Goal: Transaction & Acquisition: Book appointment/travel/reservation

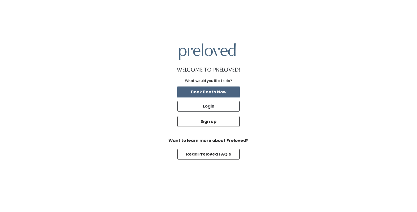
click at [217, 93] on button "Book Booth Now" at bounding box center [208, 92] width 62 height 11
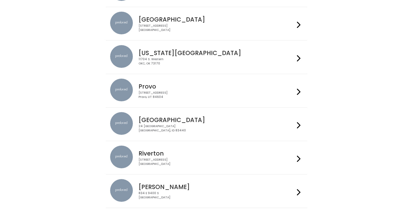
scroll to position [90, 0]
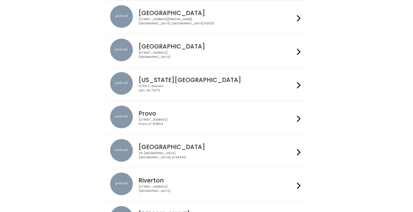
click at [153, 55] on div "3903 N Braeswood Blvd Houston, TX 77025" at bounding box center [217, 55] width 156 height 8
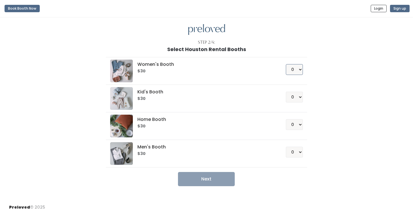
click at [292, 69] on select "0 1 2 3 4" at bounding box center [294, 69] width 17 height 11
select select "1"
click at [203, 180] on button "Next" at bounding box center [206, 179] width 57 height 14
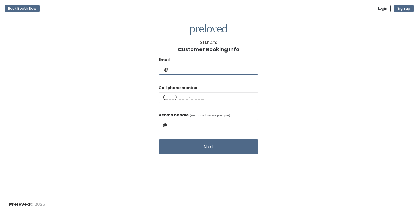
click at [197, 67] on input "text" at bounding box center [209, 69] width 100 height 11
type input "debrarempell@gmail.com"
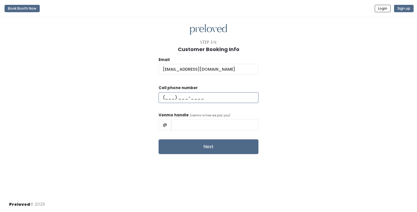
type input "(202) 255-6612"
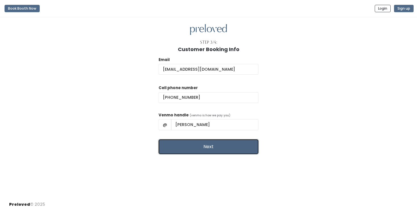
click at [208, 147] on button "Next" at bounding box center [209, 146] width 100 height 15
click at [205, 125] on input "Debra Rempell" at bounding box center [214, 124] width 87 height 11
type input "Debra-Rempell"
click at [373, 63] on div "Email debrarempell@gmail.com Cell phone number (202) 255-6612 Venmo handle (ven…" at bounding box center [208, 103] width 399 height 102
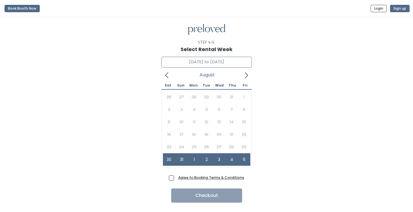
type input "[DATE] to [DATE]"
click at [176, 178] on span "Agree to Booking Terms & Conditions" at bounding box center [210, 178] width 68 height 6
click at [176, 178] on input "Agree to Booking Terms & Conditions" at bounding box center [178, 177] width 4 height 4
checkbox input "true"
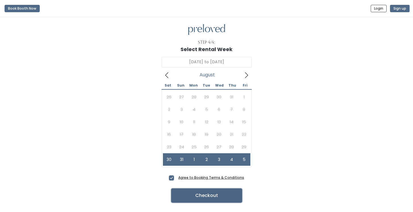
click at [199, 198] on button "Checkout" at bounding box center [206, 195] width 71 height 14
